Goal: Information Seeking & Learning: Find specific page/section

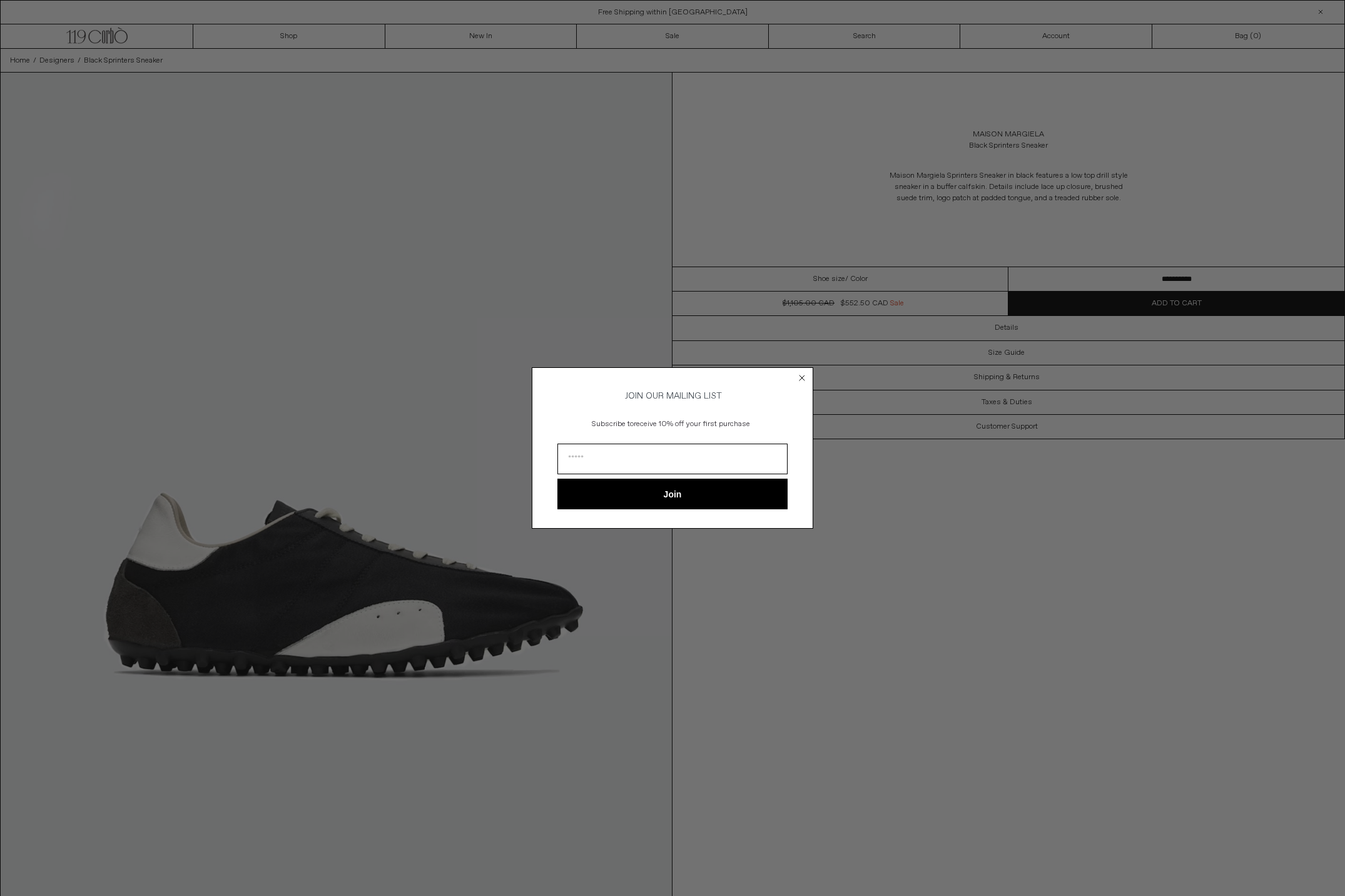
click at [796, 375] on icon "Close dialog" at bounding box center [801, 377] width 12 height 12
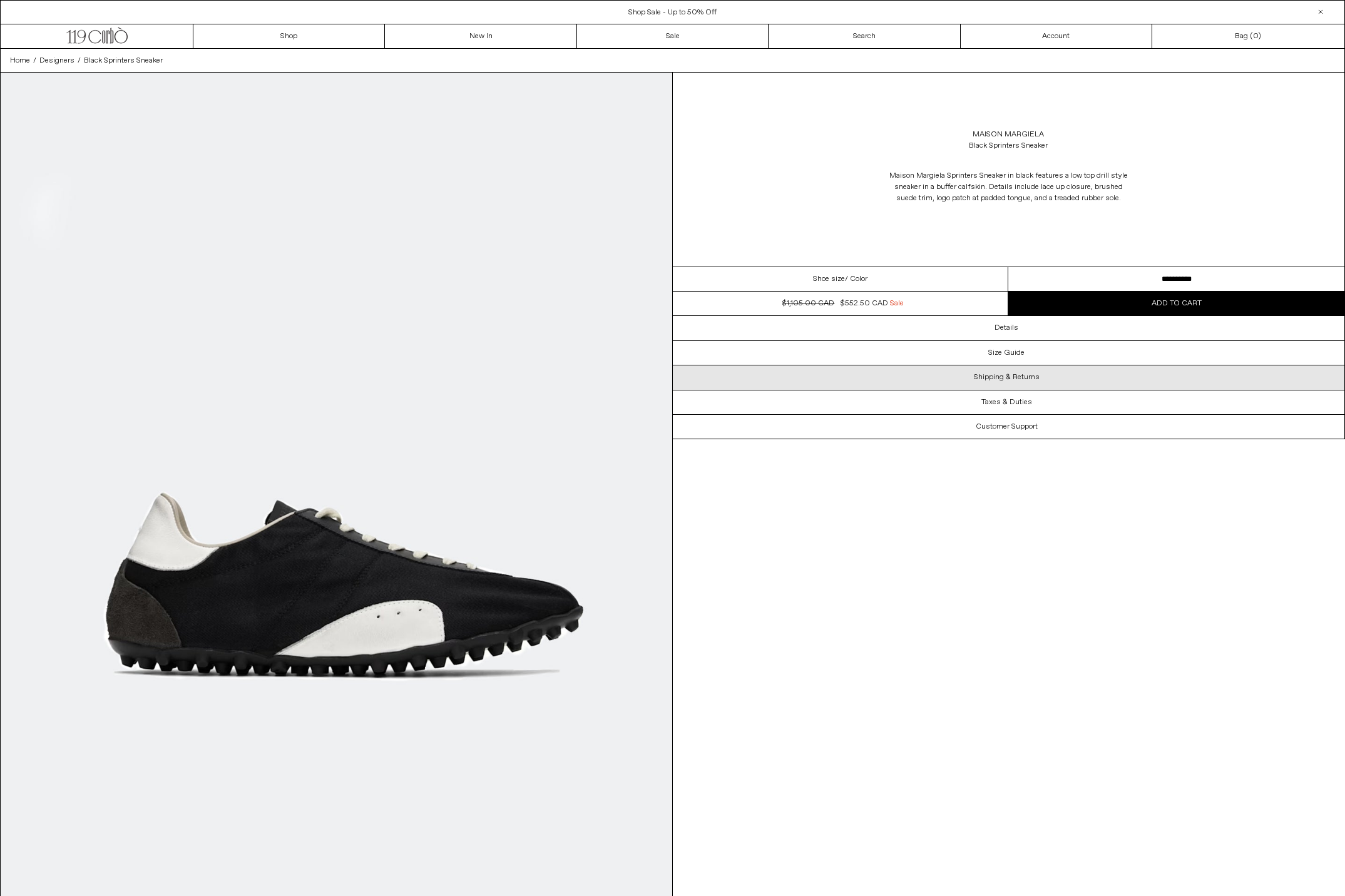
click at [1022, 376] on h3 "Shipping & Returns" at bounding box center [1007, 377] width 66 height 9
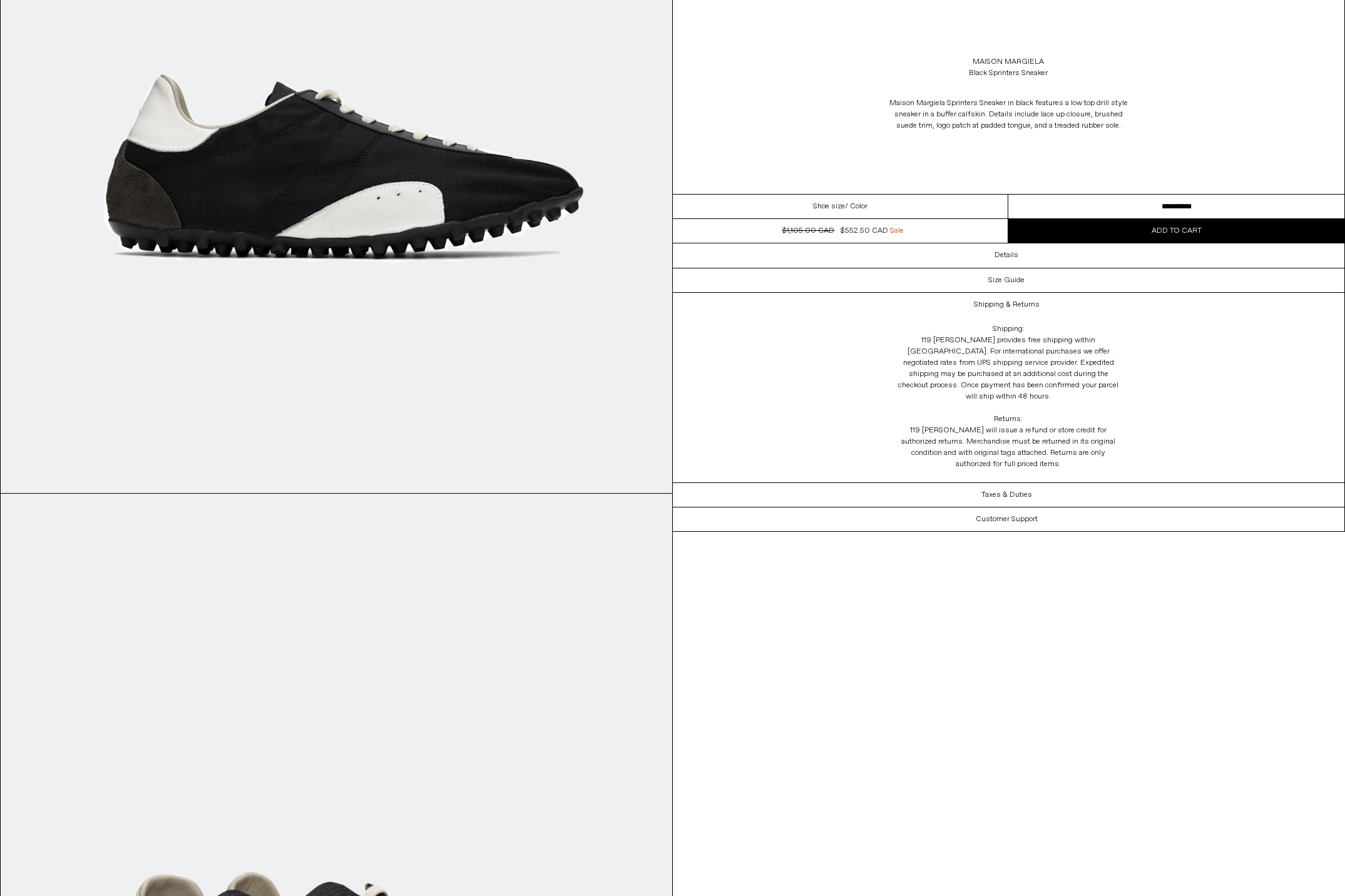
scroll to position [547, 0]
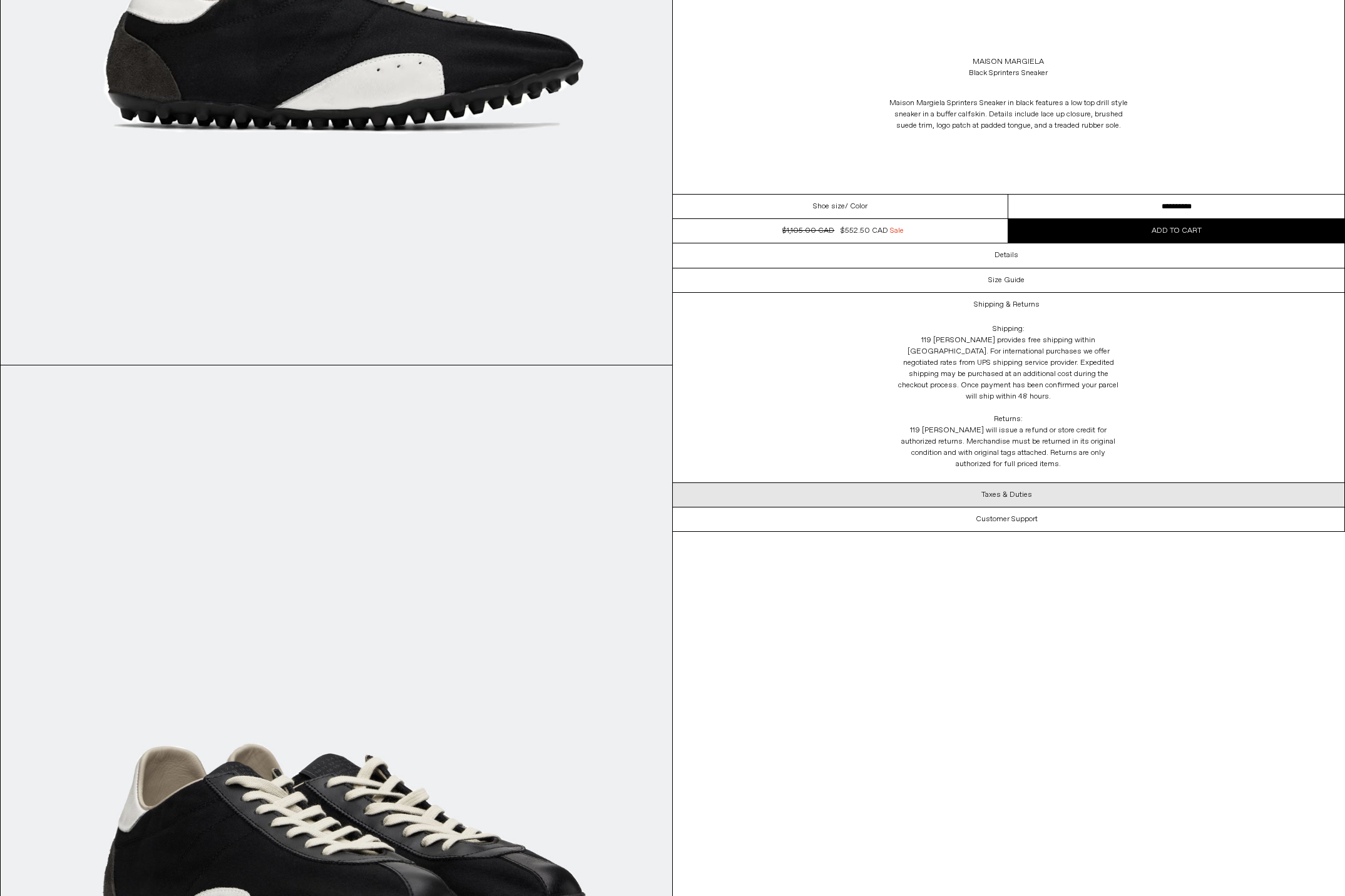
click at [1021, 490] on h3 "Taxes & Duties" at bounding box center [1006, 494] width 51 height 9
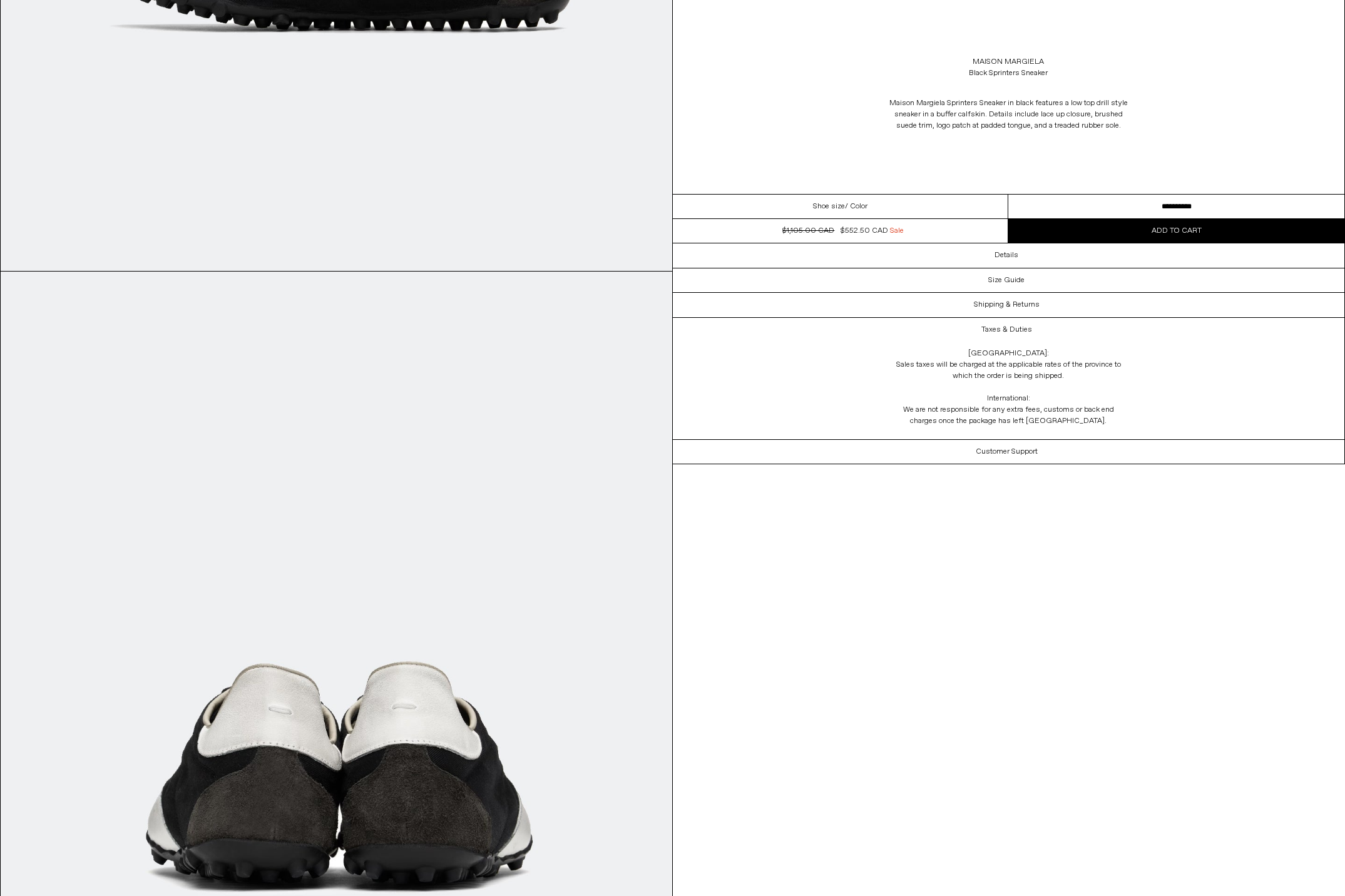
scroll to position [0, 0]
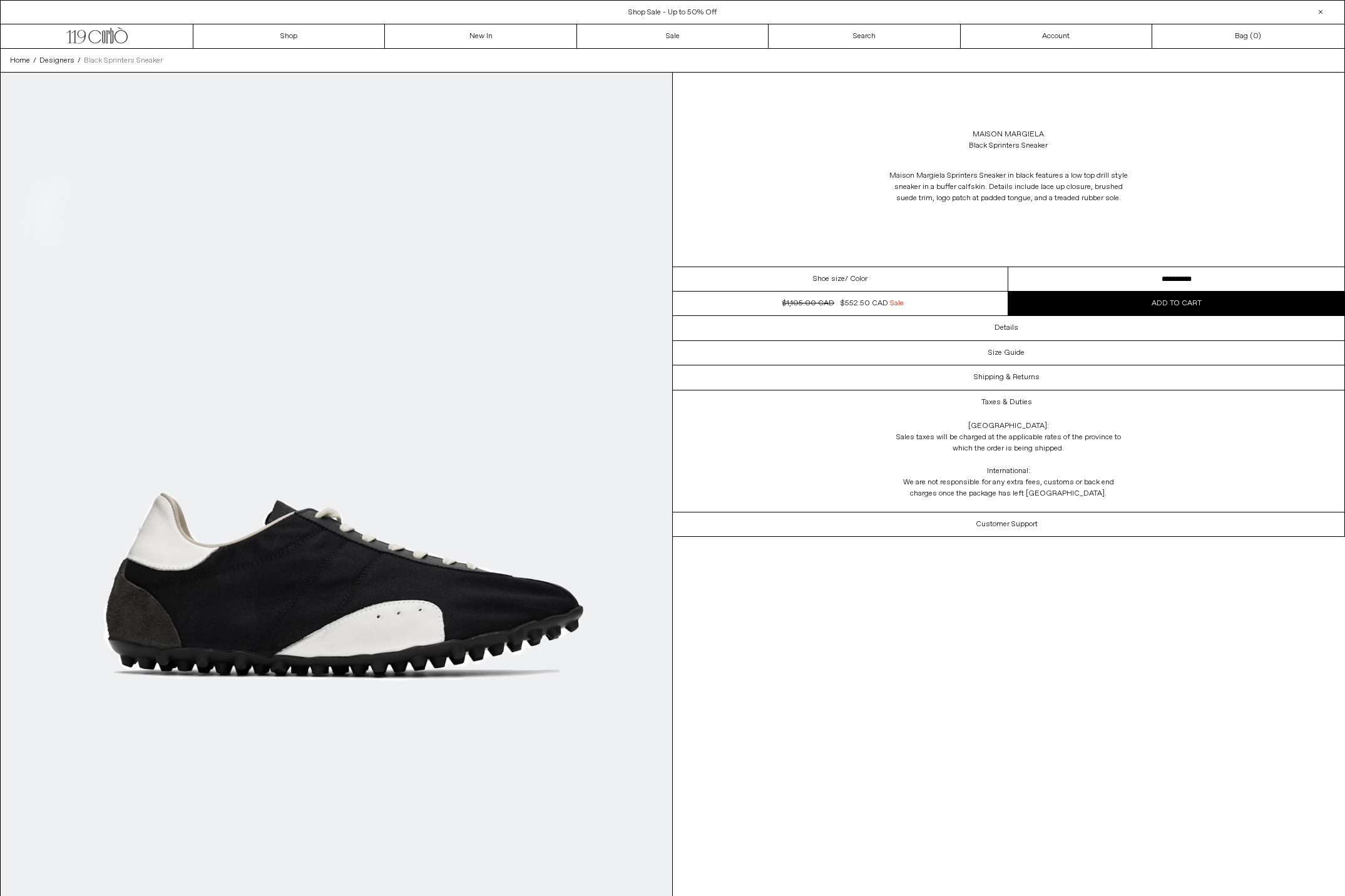
click at [108, 59] on span "Black Sprinters Sneaker" at bounding box center [123, 60] width 79 height 10
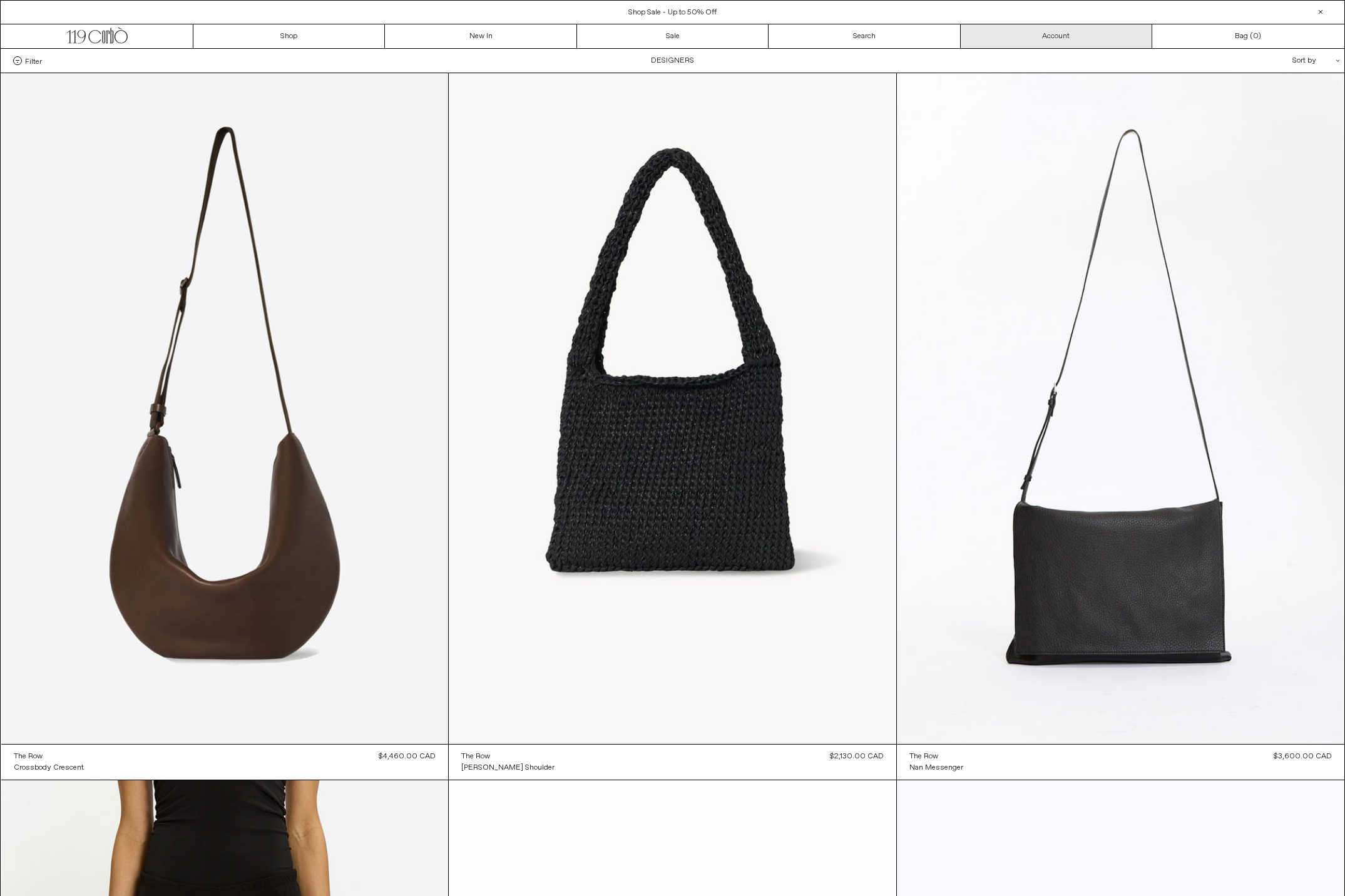
click at [965, 39] on link "Account" at bounding box center [1057, 36] width 192 height 24
click at [908, 41] on link "Search" at bounding box center [864, 36] width 192 height 24
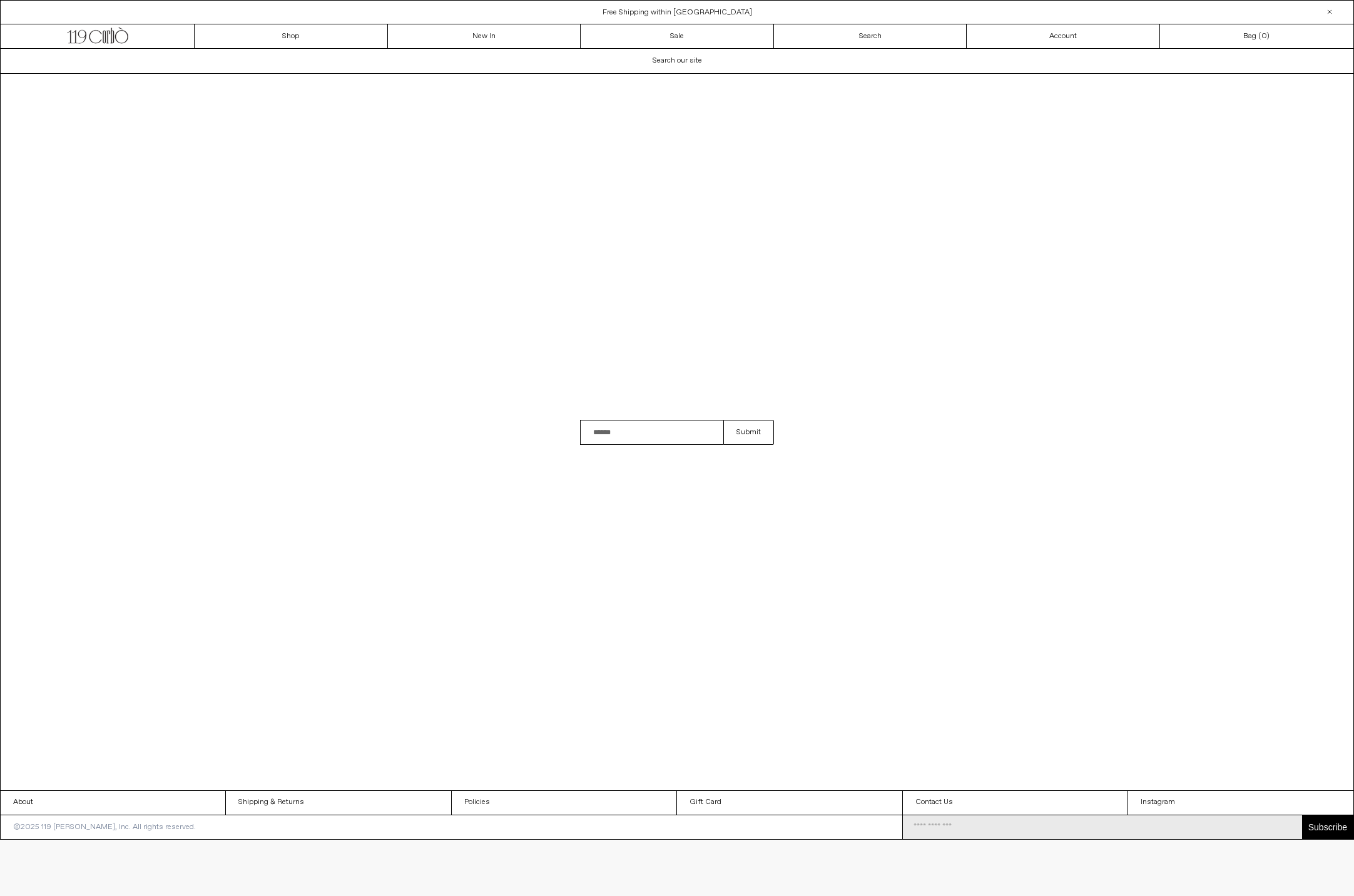
click at [678, 431] on input "Search" at bounding box center [651, 432] width 143 height 25
type input "**********"
click at [749, 432] on button "Submit" at bounding box center [749, 432] width 51 height 25
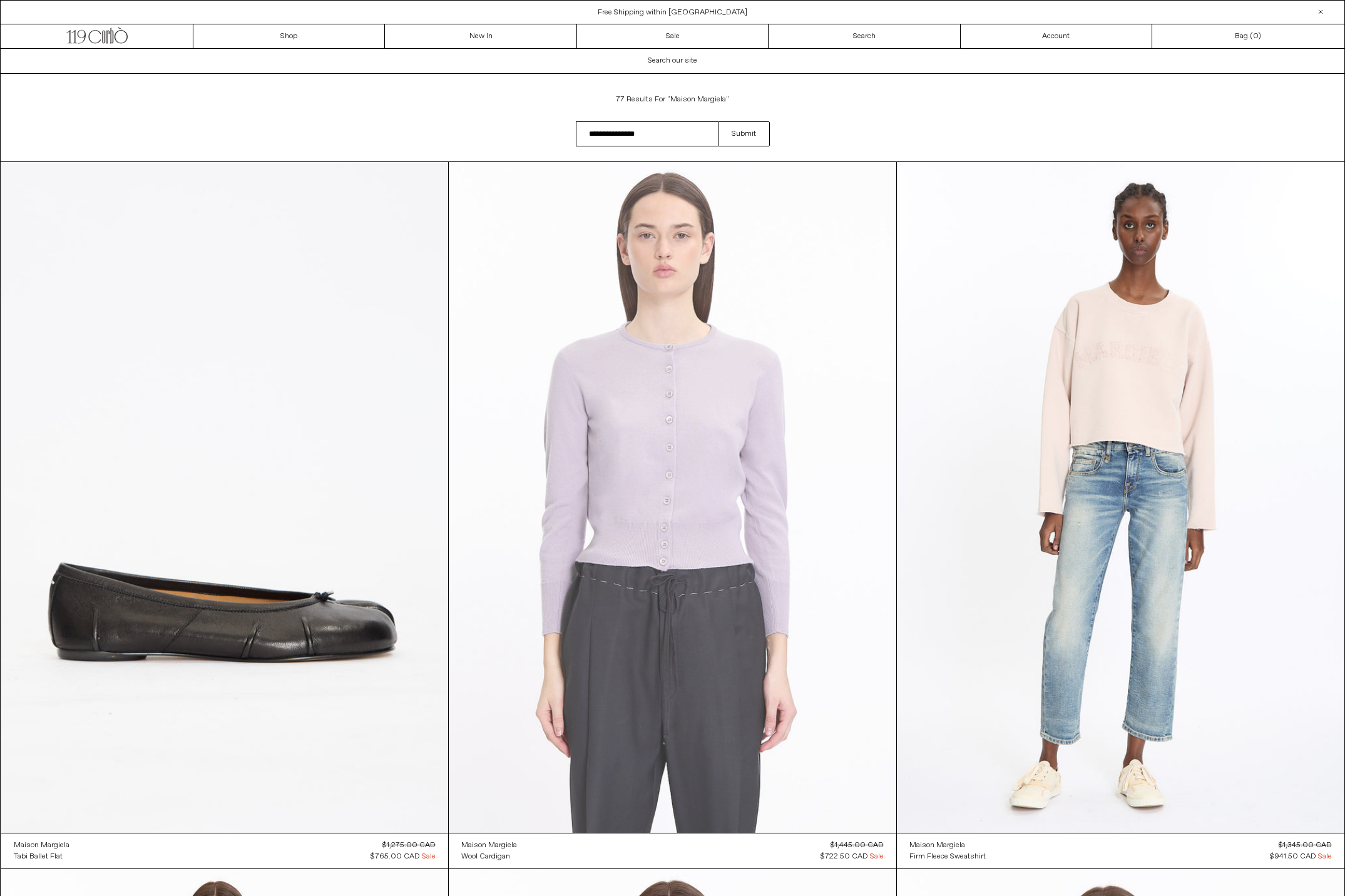
scroll to position [343, 0]
